Goal: Transaction & Acquisition: Subscribe to service/newsletter

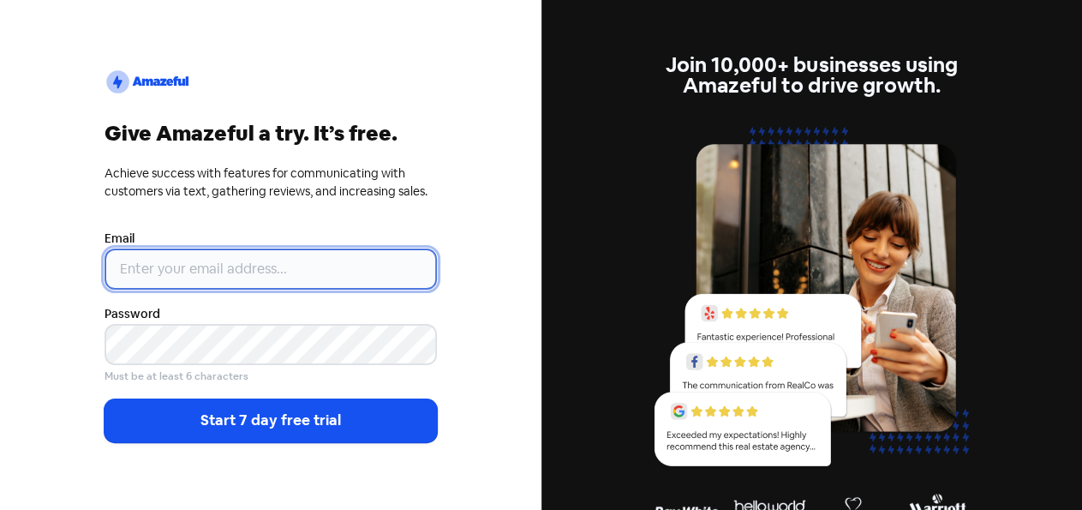
click at [170, 271] on input "email" at bounding box center [271, 268] width 332 height 41
paste input "[EMAIL_ADDRESS][DOMAIN_NAME]"
type input "[EMAIL_ADDRESS][DOMAIN_NAME]"
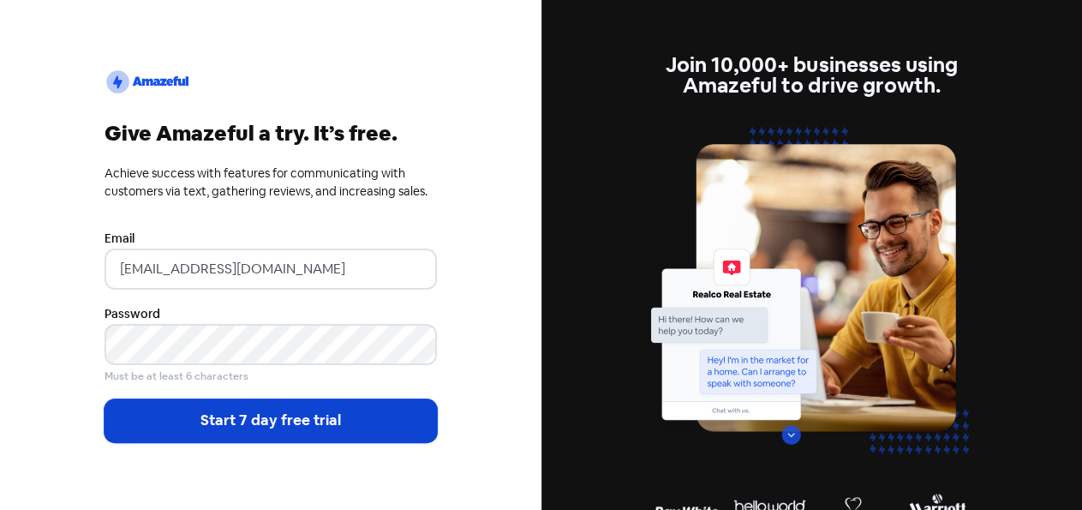
click at [250, 422] on button "Start 7 day free trial" at bounding box center [271, 420] width 332 height 43
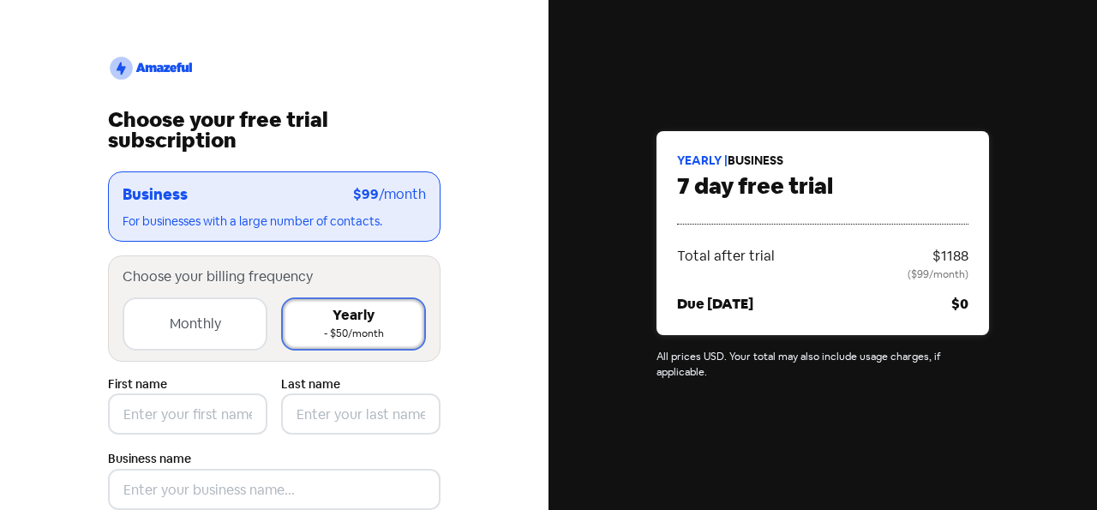
click at [202, 332] on div "Monthly" at bounding box center [195, 324] width 51 height 21
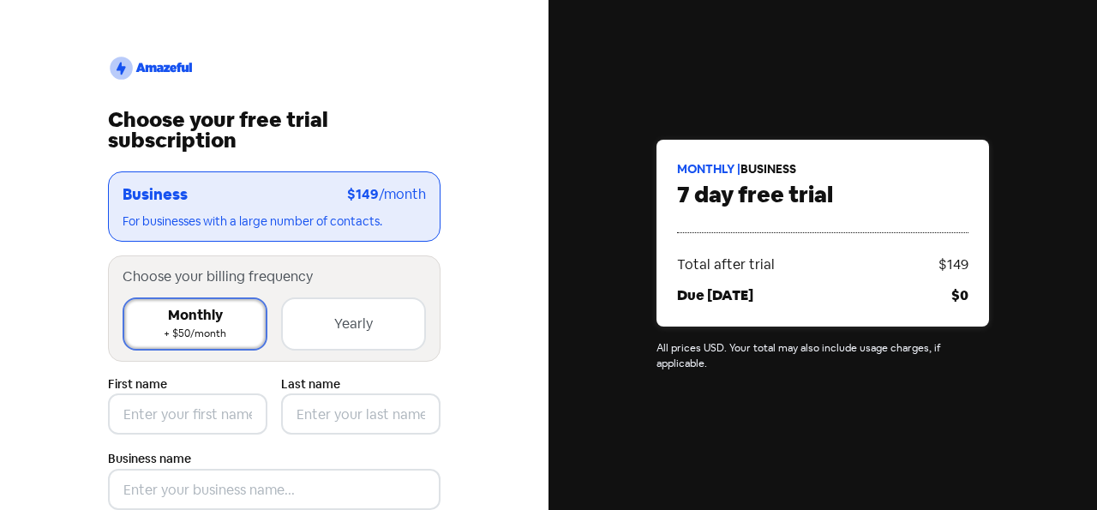
click at [348, 330] on div "Yearly" at bounding box center [353, 324] width 39 height 21
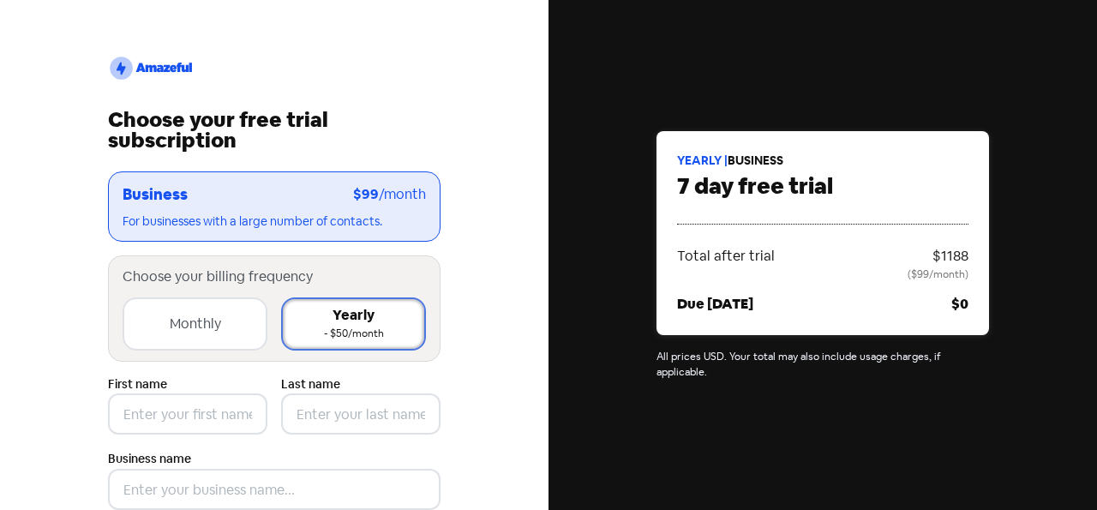
click at [182, 335] on div "Monthly + $50/month" at bounding box center [195, 323] width 145 height 53
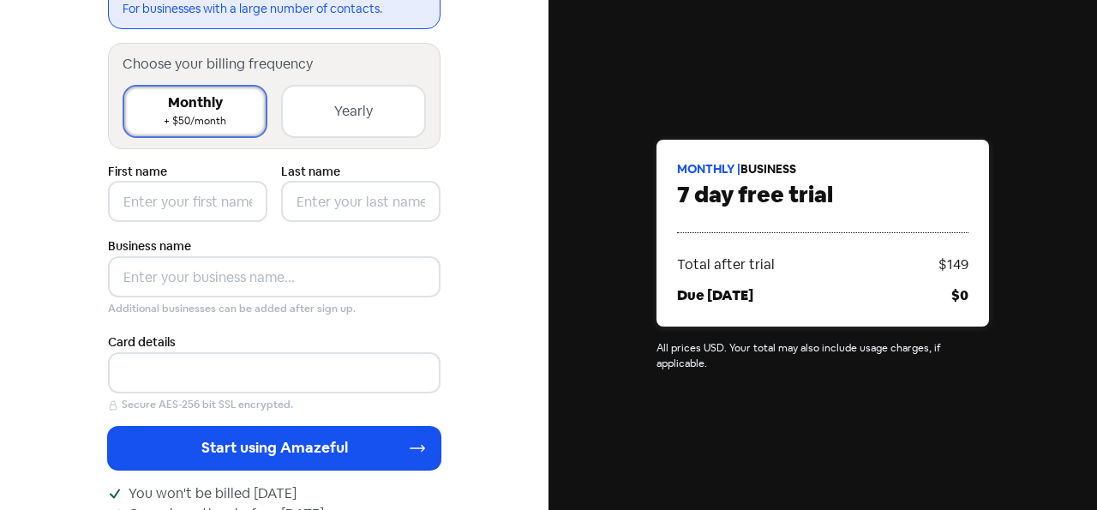
scroll to position [106, 0]
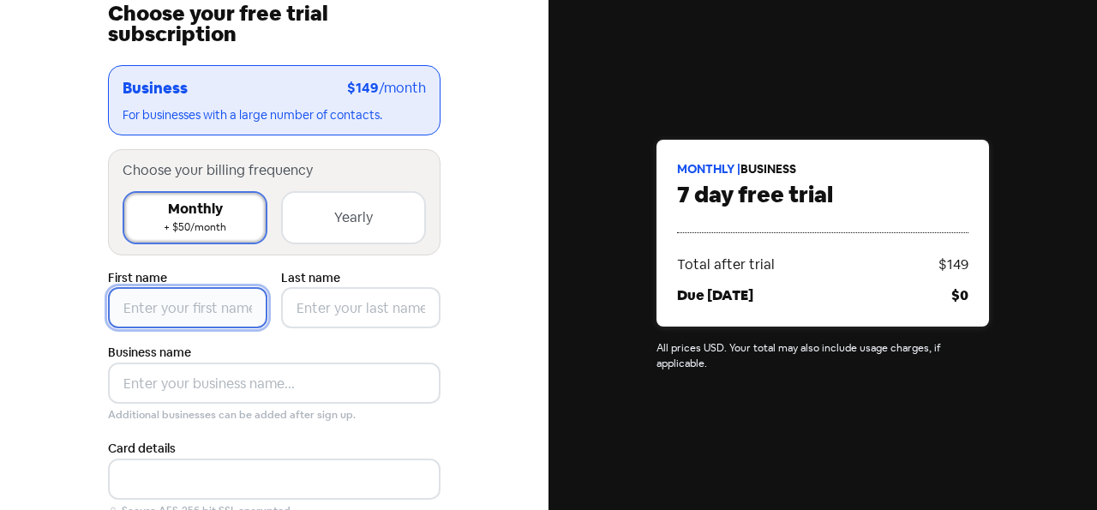
click at [150, 303] on input "text" at bounding box center [187, 307] width 159 height 41
type input "[PERSON_NAME]"
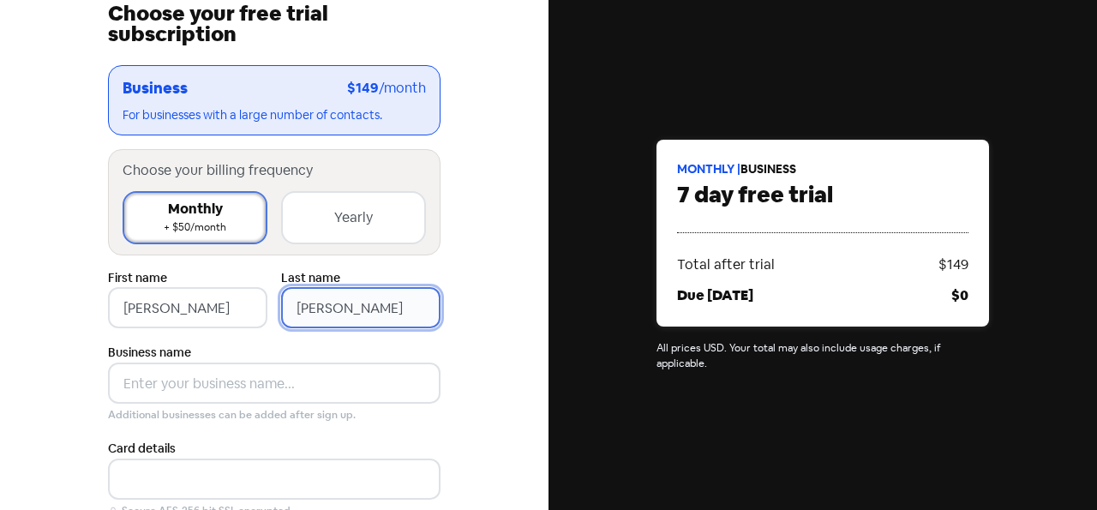
type input "[PERSON_NAME]"
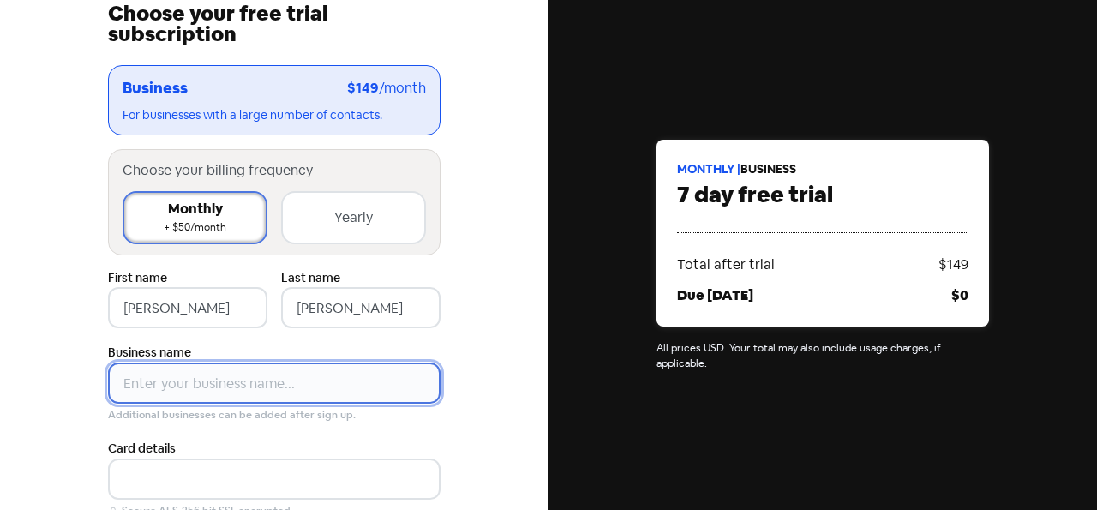
paste input "PACIFIC COAST FARMERS MARKET ASSOC"
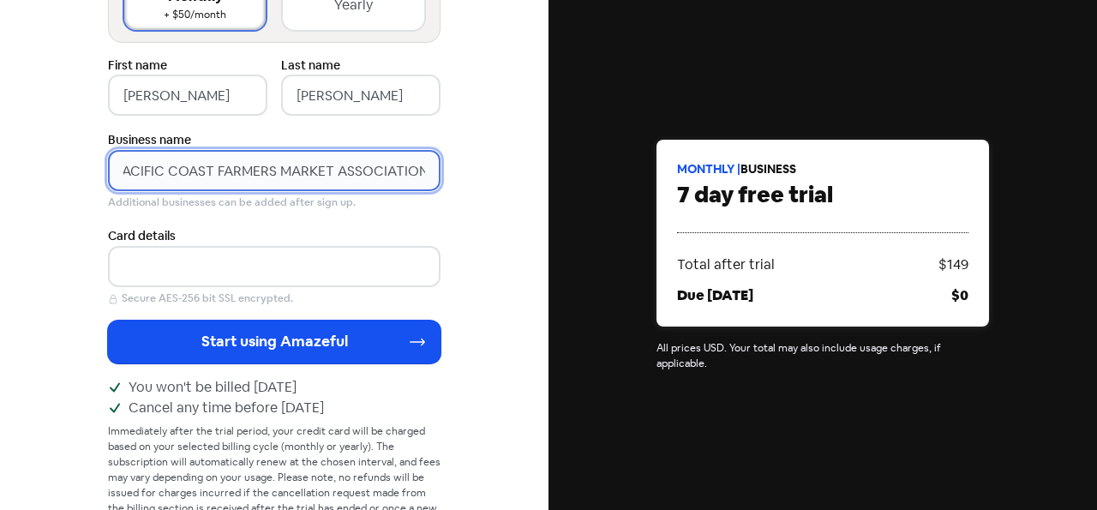
type input "PACIFIC COAST FARMERS MARKET ASSOCIATION"
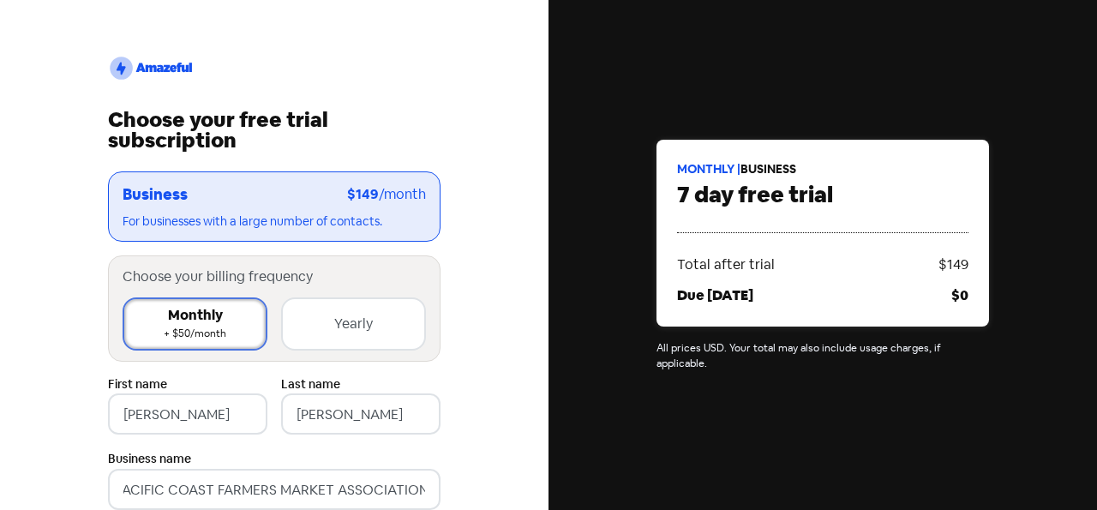
scroll to position [329, 0]
